Goal: Check status

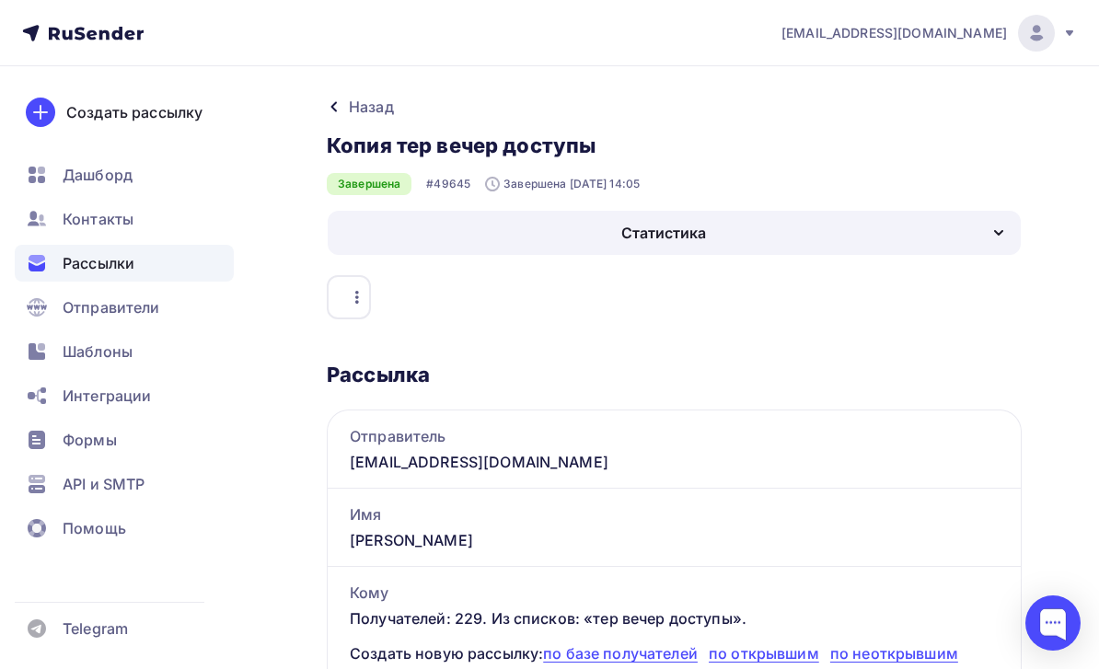
click at [91, 269] on span "Рассылки" at bounding box center [99, 263] width 72 height 22
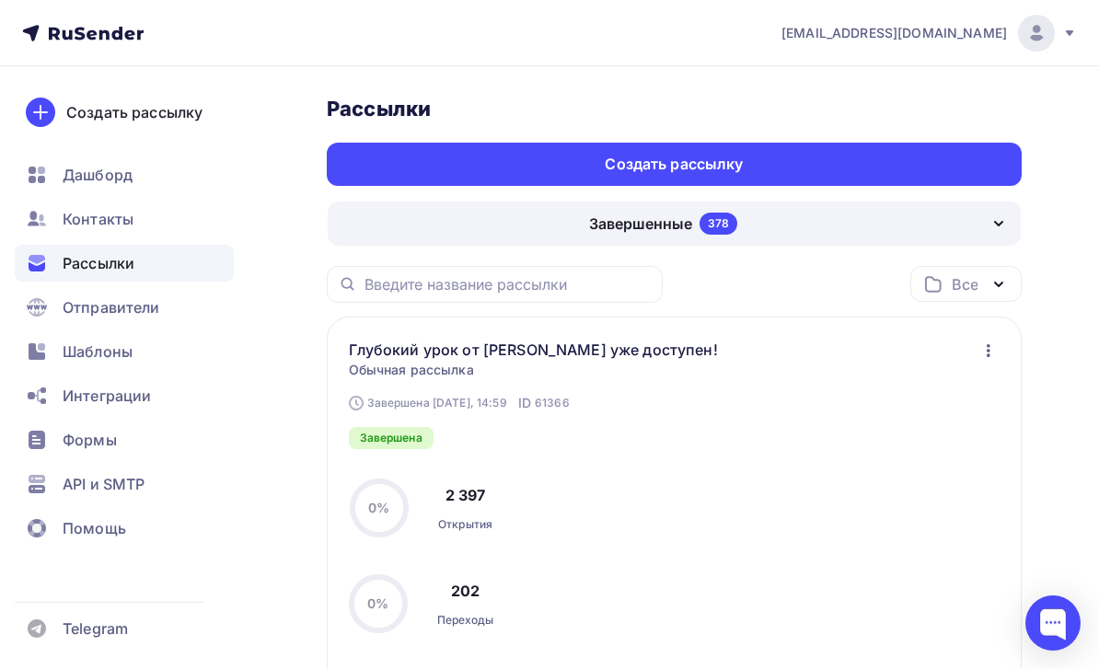
click at [959, 228] on div "Завершенные 378" at bounding box center [674, 224] width 693 height 44
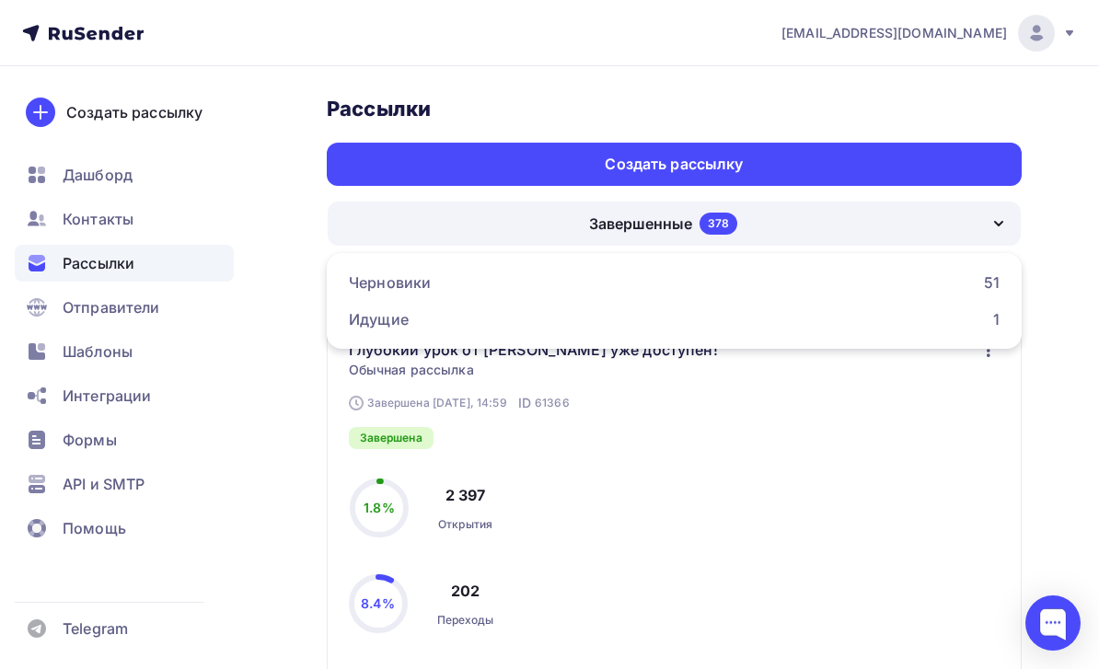
click at [911, 320] on div "Идущие 1" at bounding box center [674, 319] width 651 height 22
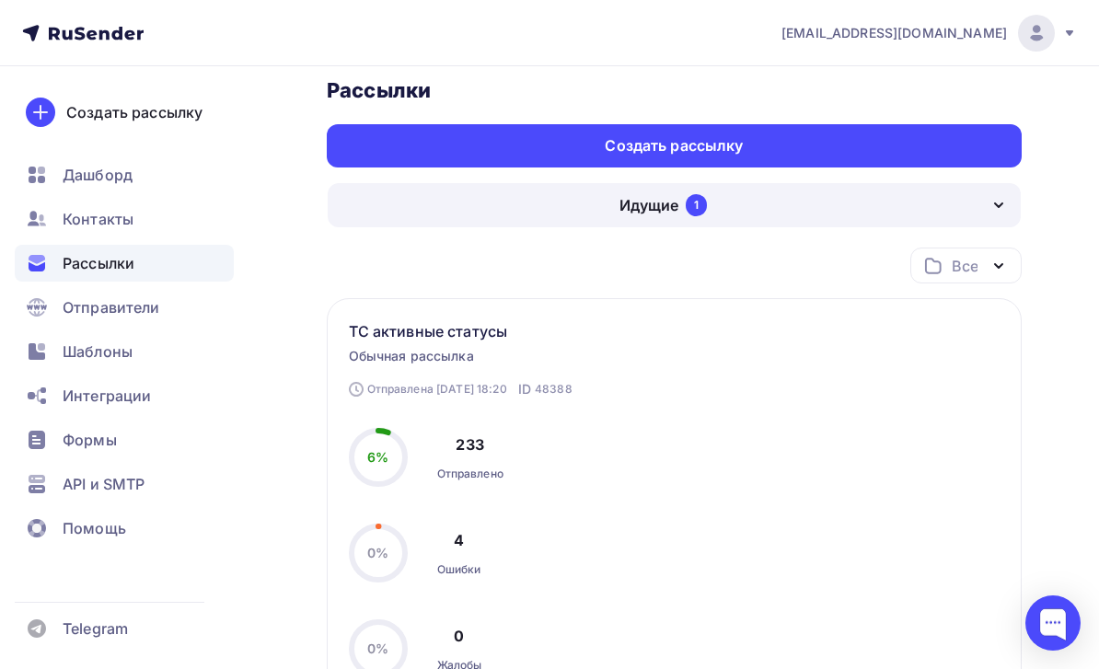
scroll to position [17, 0]
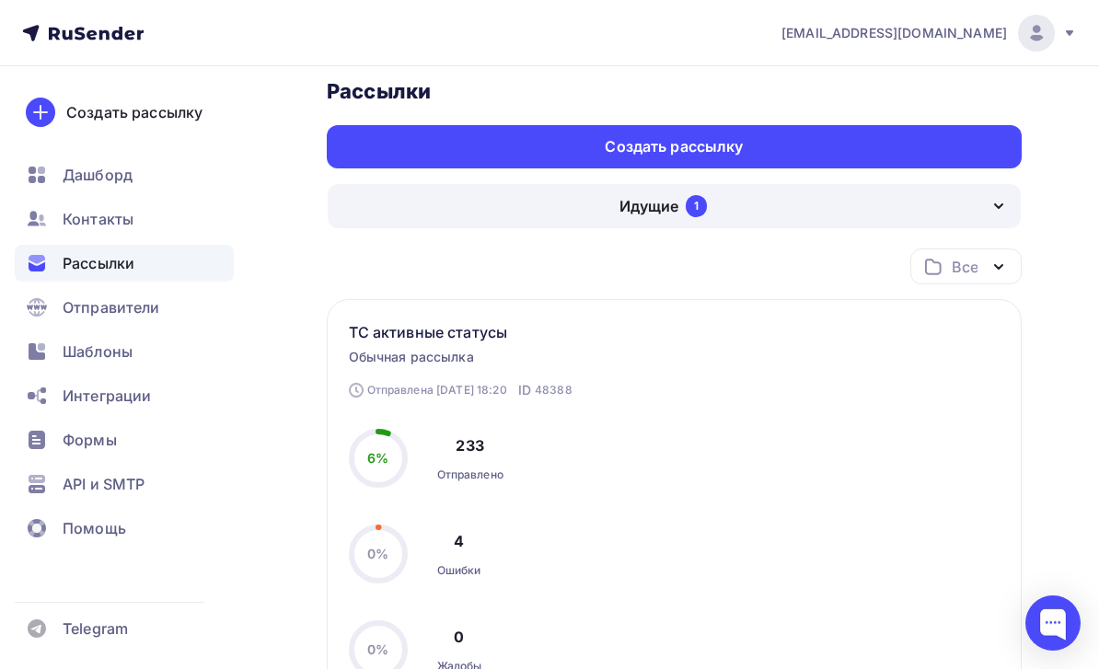
click at [971, 210] on div "Идущие 1" at bounding box center [674, 206] width 693 height 44
click at [934, 270] on div "Черновики 51" at bounding box center [674, 265] width 651 height 22
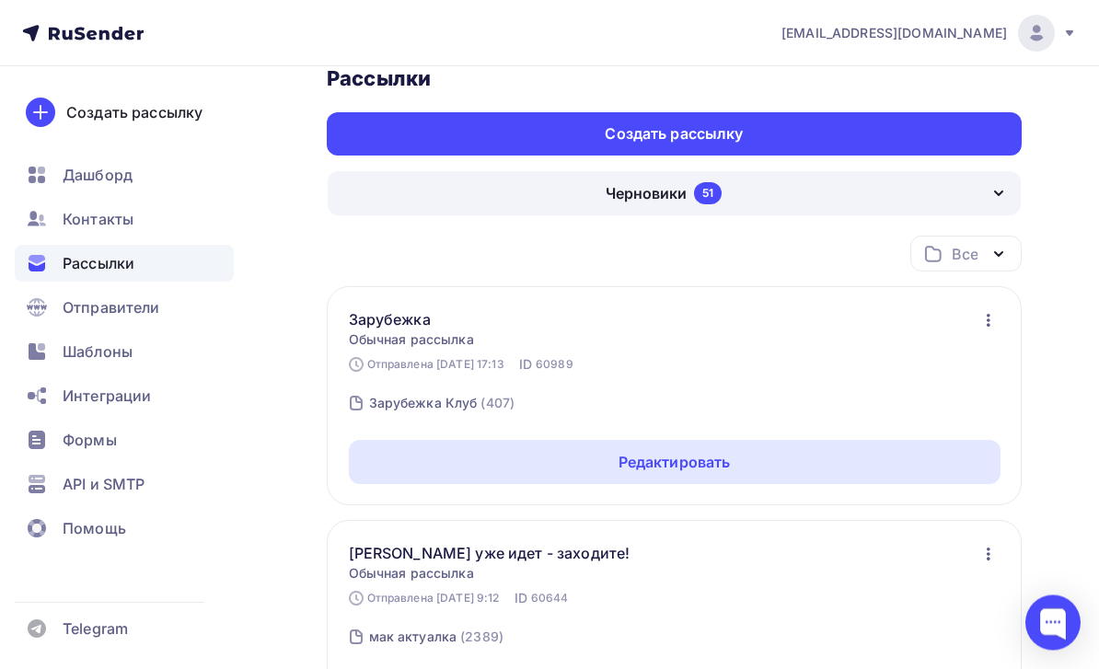
scroll to position [19, 0]
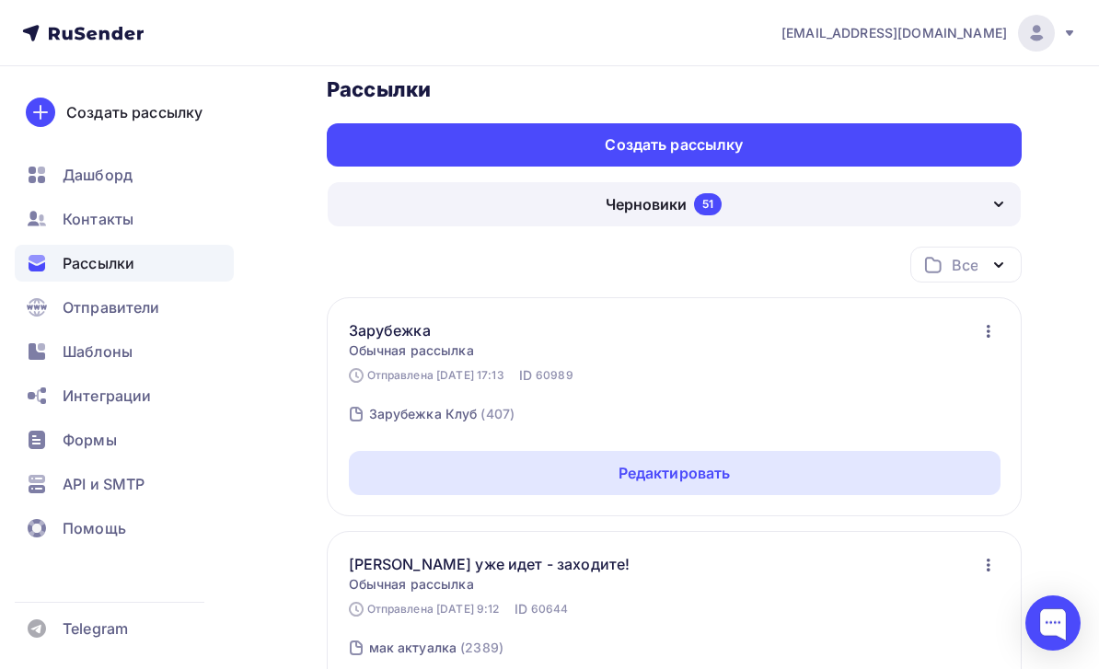
click at [1006, 205] on icon "button" at bounding box center [999, 204] width 22 height 22
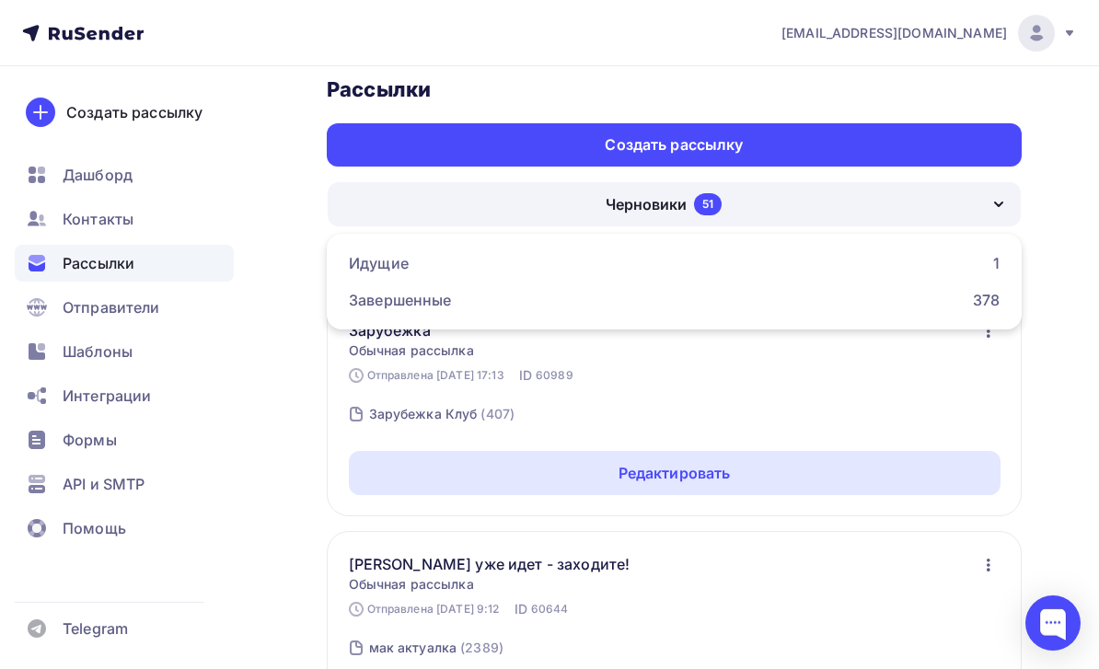
click at [918, 311] on link "Завершенные 378" at bounding box center [674, 300] width 673 height 37
